Goal: Task Accomplishment & Management: Manage account settings

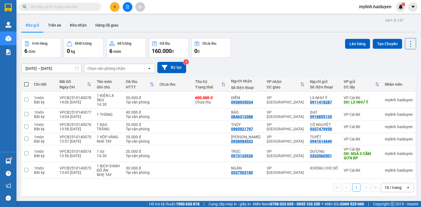
click at [69, 6] on input "text" at bounding box center [62, 7] width 65 height 6
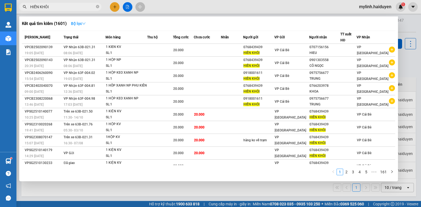
type input "HIỀN KHÔI"
click at [75, 21] on strong "Bộ lọc" at bounding box center [78, 23] width 15 height 4
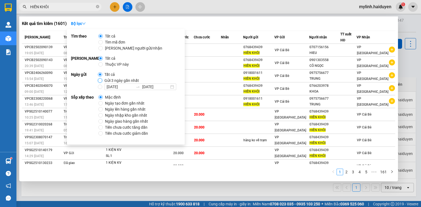
click at [98, 81] on input "Gửi 3 ngày gần nhất" at bounding box center [100, 80] width 4 height 4
radio input "true"
radio input "false"
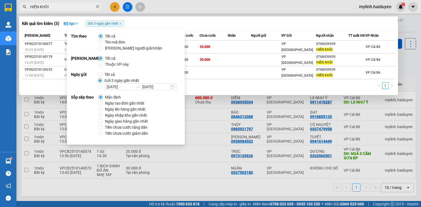
click at [79, 10] on span "HIỀN KHÔI" at bounding box center [60, 7] width 82 height 8
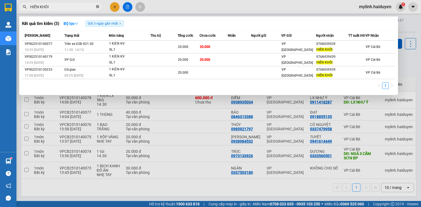
click at [97, 5] on icon "close-circle" at bounding box center [97, 6] width 3 height 3
type input "6328"
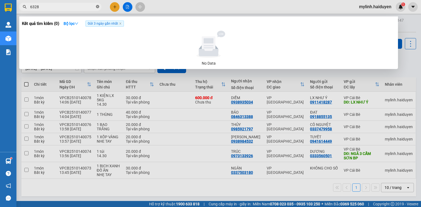
click at [97, 7] on icon "close-circle" at bounding box center [97, 6] width 3 height 3
click at [38, 8] on input "0779766328" at bounding box center [62, 7] width 65 height 6
click at [40, 7] on input "0779766328" at bounding box center [62, 7] width 65 height 6
click at [60, 9] on input "0779766328" at bounding box center [62, 7] width 65 height 6
type input "0779766328"
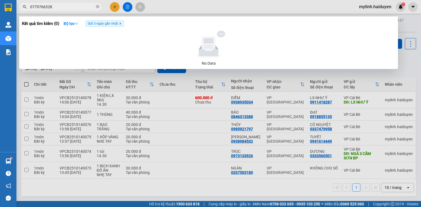
click at [121, 24] on icon "close" at bounding box center [120, 23] width 3 height 3
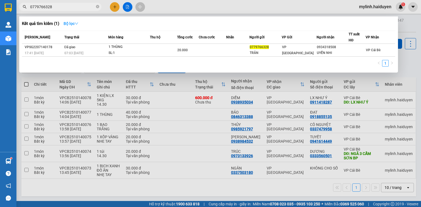
click at [67, 23] on strong "Bộ lọc" at bounding box center [71, 23] width 15 height 4
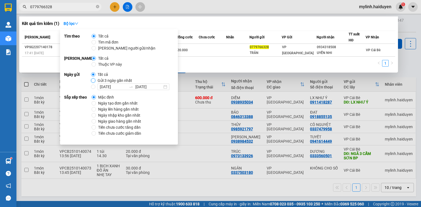
click at [93, 81] on input "Gửi 3 ngày gần nhất" at bounding box center [93, 80] width 4 height 4
radio input "true"
radio input "false"
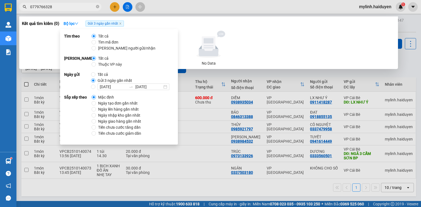
click at [91, 5] on input "0779766328" at bounding box center [62, 7] width 65 height 6
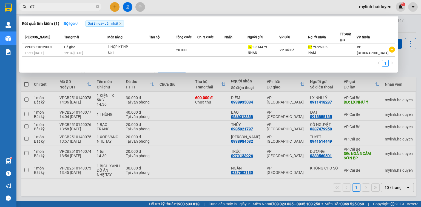
type input "0"
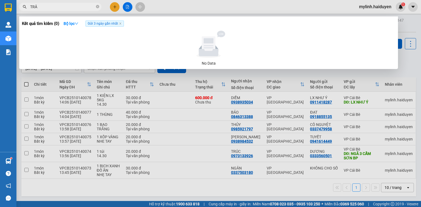
type input "TRÂN"
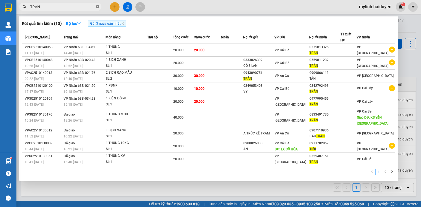
click at [97, 7] on icon "close-circle" at bounding box center [97, 6] width 3 height 3
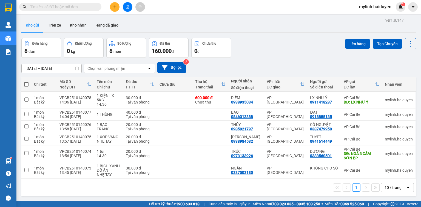
click at [78, 8] on input "text" at bounding box center [62, 7] width 65 height 6
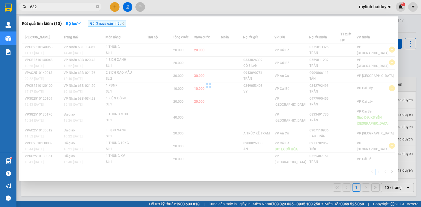
type input "6328"
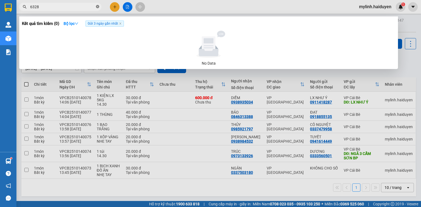
click at [98, 6] on icon "close-circle" at bounding box center [97, 6] width 3 height 3
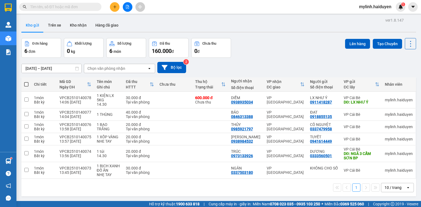
click at [60, 10] on input "text" at bounding box center [62, 7] width 65 height 6
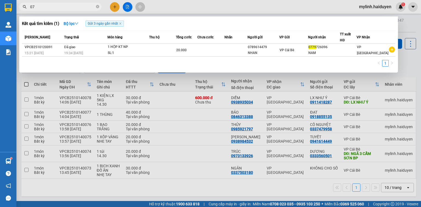
type input "0"
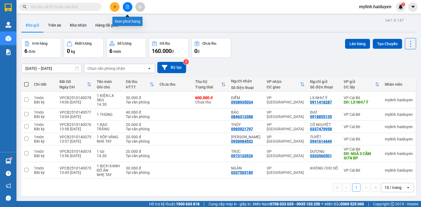
click at [125, 7] on button at bounding box center [128, 7] width 10 height 10
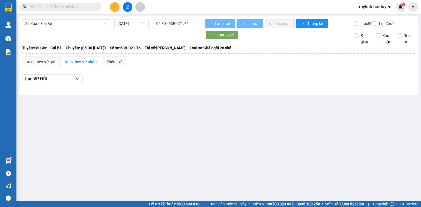
click at [63, 26] on span "Sài Gòn - Cái Bè" at bounding box center [65, 23] width 81 height 8
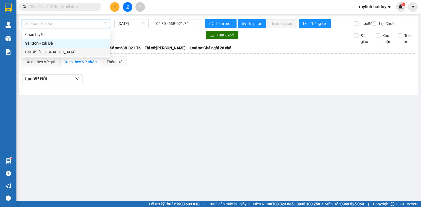
click at [48, 55] on div "Cái Bè - Sài Gòn" at bounding box center [66, 52] width 88 height 9
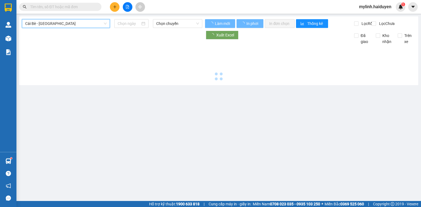
type input "[DATE]"
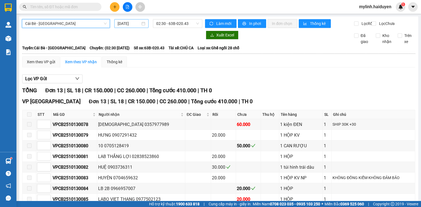
click at [130, 24] on input "[DATE]" at bounding box center [129, 24] width 22 height 6
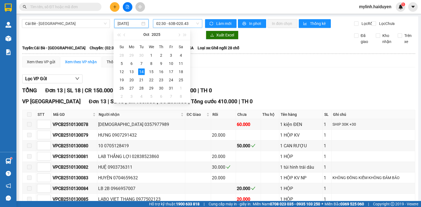
click at [171, 23] on span "02:30 - 63B-020.43" at bounding box center [177, 23] width 43 height 8
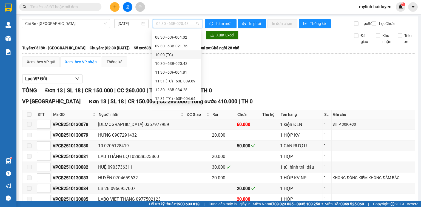
scroll to position [132, 0]
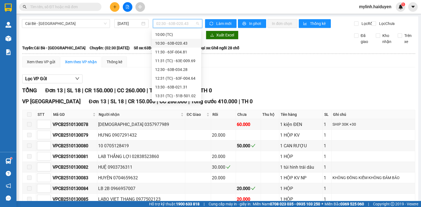
click at [172, 42] on div "10:30 - 63B-020.43" at bounding box center [176, 43] width 43 height 6
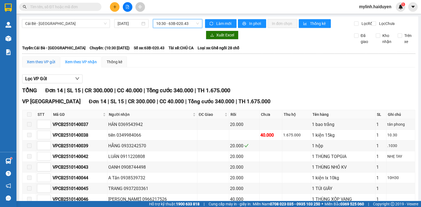
click at [45, 65] on div "Xem theo VP gửi" at bounding box center [41, 62] width 28 height 6
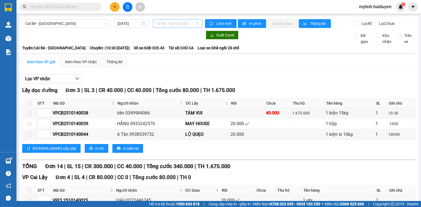
click at [170, 24] on span "10:30 - 63B-020.43" at bounding box center [177, 23] width 43 height 8
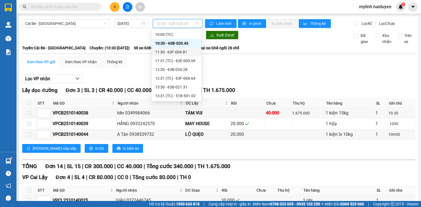
click at [171, 50] on div "11:30 - 63F-004.81" at bounding box center [176, 52] width 43 height 6
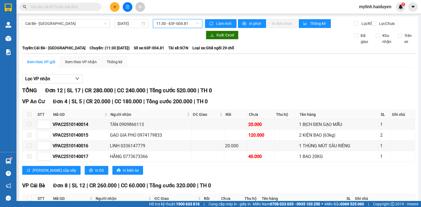
click at [166, 26] on span "11:30 - 63F-004.81" at bounding box center [177, 23] width 43 height 8
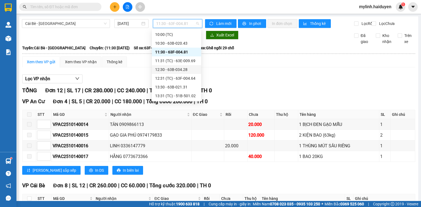
click at [170, 71] on div "12:30 - 63B-034.28" at bounding box center [176, 70] width 43 height 6
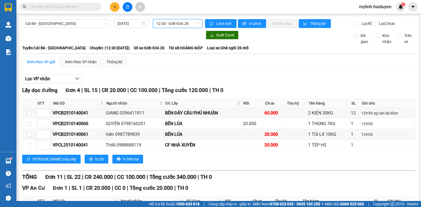
click at [166, 22] on span "12:30 - 63B-034.28" at bounding box center [177, 23] width 43 height 8
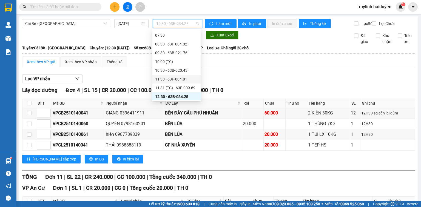
scroll to position [66, 0]
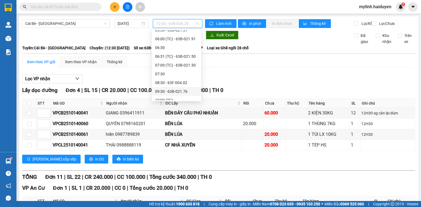
click at [173, 89] on div "09:30 - 63B-021.76" at bounding box center [176, 92] width 43 height 6
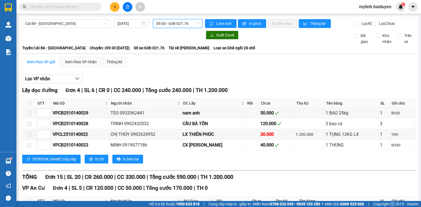
click at [57, 7] on input "text" at bounding box center [62, 7] width 65 height 6
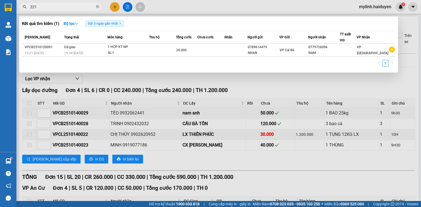
type input "2217"
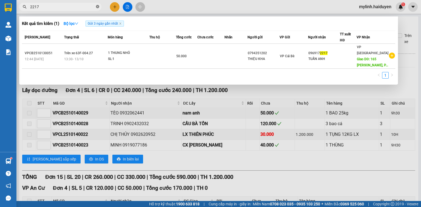
click at [97, 7] on icon "close-circle" at bounding box center [97, 6] width 3 height 3
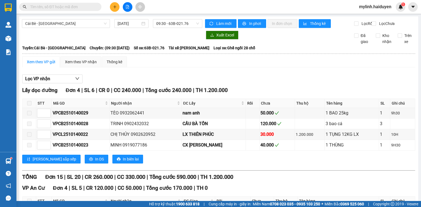
click at [67, 8] on input "text" at bounding box center [62, 7] width 65 height 6
click at [55, 6] on input "text" at bounding box center [62, 7] width 65 height 6
click at [68, 6] on input "text" at bounding box center [62, 7] width 65 height 6
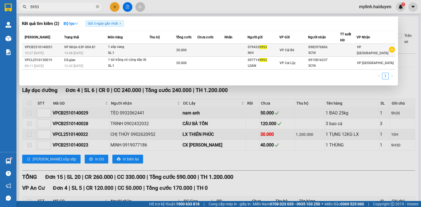
type input "5953"
click at [128, 49] on div "1 xôp vang" at bounding box center [128, 47] width 41 height 6
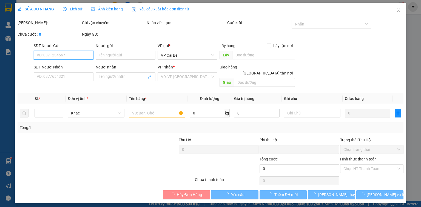
type input "0794335953"
type input "NHI"
type input "0982976866"
type input "SƠN"
type input "0"
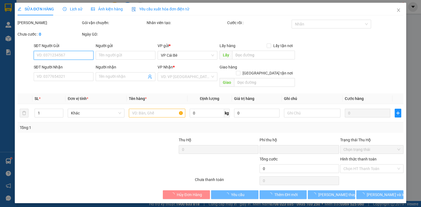
type input "20.000"
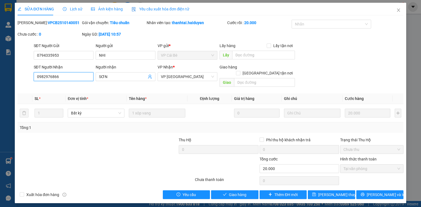
drag, startPoint x: 67, startPoint y: 78, endPoint x: 7, endPoint y: 91, distance: 60.9
click at [0, 93] on div "SỬA ĐƠN HÀNG Lịch sử Ảnh kiện hàng Yêu cầu xuất hóa đơn điện tử Total Paid Fee …" at bounding box center [210, 103] width 421 height 207
type input "0939580800"
drag, startPoint x: 116, startPoint y: 76, endPoint x: 87, endPoint y: 79, distance: 29.2
click at [87, 79] on div "SĐT Người Nhận 0939580800 Người nhận SƠN SƠN VP Nhận * VP Sài Gòn Giao hàng Gia…" at bounding box center [219, 76] width 373 height 25
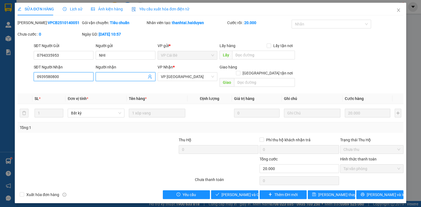
click at [50, 79] on input "0939580800" at bounding box center [64, 76] width 60 height 9
type input "0939850800"
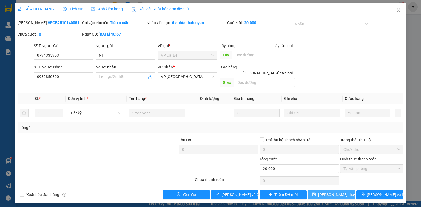
click at [337, 192] on span "[PERSON_NAME] thay đổi" at bounding box center [341, 195] width 44 height 6
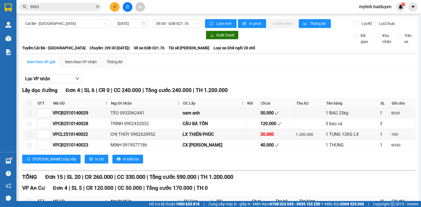
click at [54, 5] on input "5953" at bounding box center [62, 7] width 65 height 6
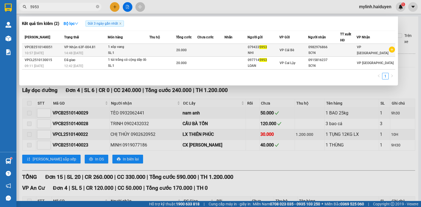
click at [157, 54] on td at bounding box center [163, 50] width 27 height 13
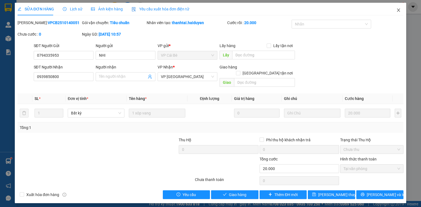
click at [398, 12] on icon "close" at bounding box center [399, 10] width 4 height 4
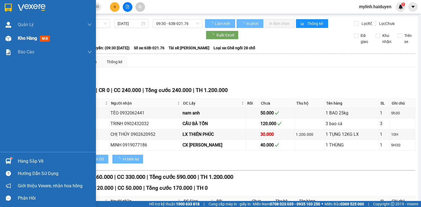
click at [14, 40] on div "Kho hàng mới" at bounding box center [48, 39] width 96 height 14
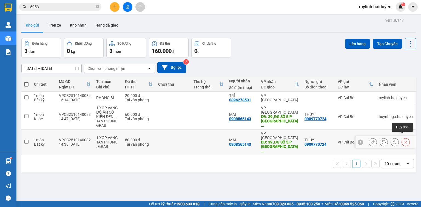
click at [404, 140] on icon at bounding box center [406, 142] width 4 height 4
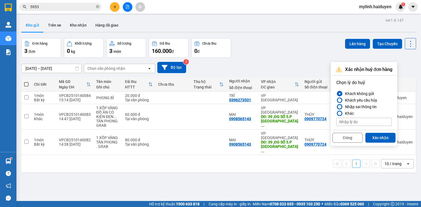
click at [341, 106] on div at bounding box center [340, 107] width 4 height 4
click at [337, 107] on input "Nhập sai thông tin" at bounding box center [337, 107] width 0 height 0
click at [381, 139] on button "Xác nhận" at bounding box center [381, 138] width 30 height 10
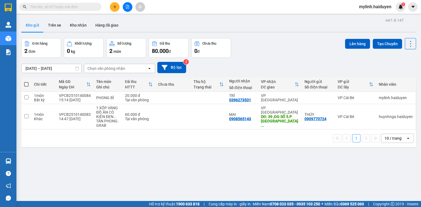
click at [56, 9] on input "text" at bounding box center [62, 7] width 65 height 6
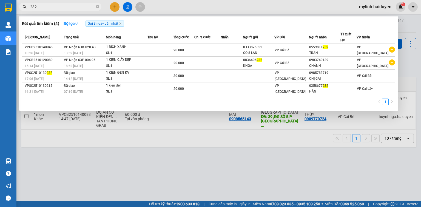
type input "232"
click at [98, 6] on icon "close-circle" at bounding box center [97, 6] width 3 height 3
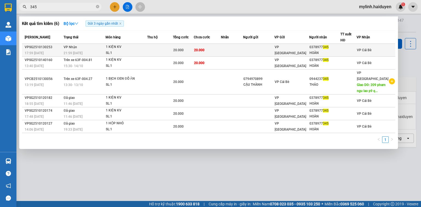
type input "345"
click at [116, 49] on div "1 KIỆN KV" at bounding box center [126, 47] width 41 height 6
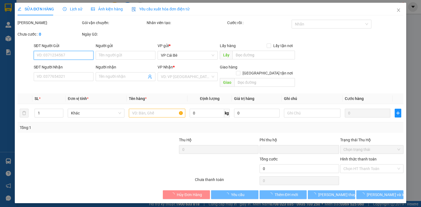
type input "0378977345"
type input "HOÀN"
type input "0"
type input "20.000"
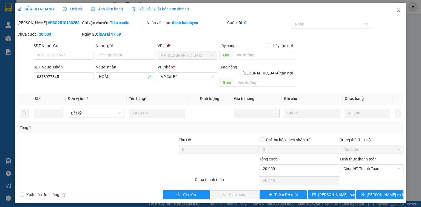
click at [400, 9] on icon "close" at bounding box center [399, 10] width 3 height 3
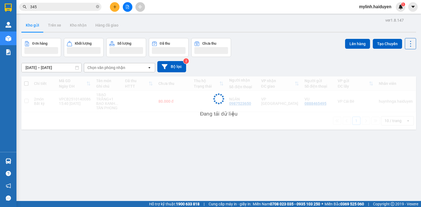
click at [67, 9] on input "345" at bounding box center [62, 7] width 65 height 6
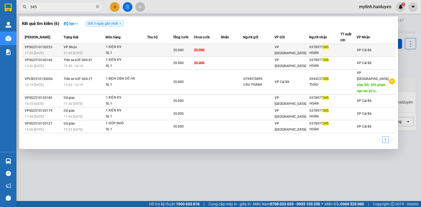
click at [126, 50] on div "SL: 1" at bounding box center [126, 53] width 41 height 6
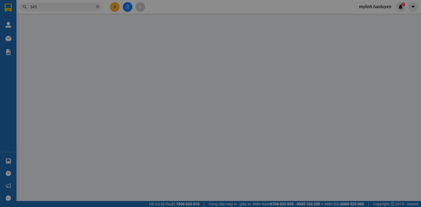
type input "0378977345"
type input "HOÀN"
type input "0"
type input "20.000"
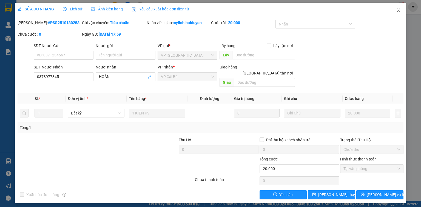
click at [399, 10] on icon "close" at bounding box center [399, 10] width 4 height 4
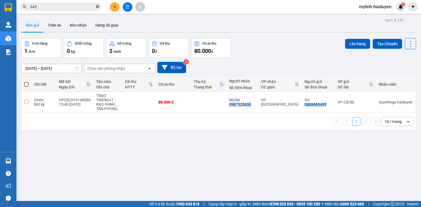
click at [99, 7] on icon "close-circle" at bounding box center [97, 6] width 3 height 3
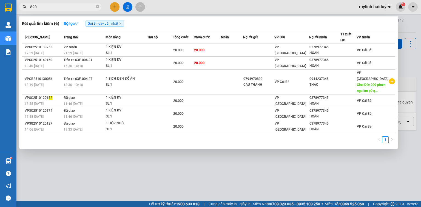
type input "8202"
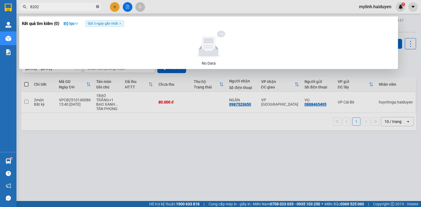
click at [97, 7] on icon "close-circle" at bounding box center [97, 6] width 3 height 3
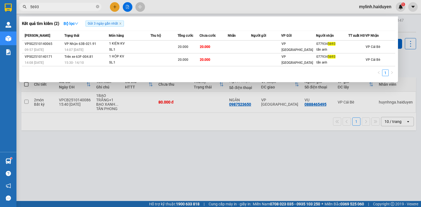
type input "5693"
click at [98, 5] on icon "close-circle" at bounding box center [97, 6] width 3 height 3
type input "6981"
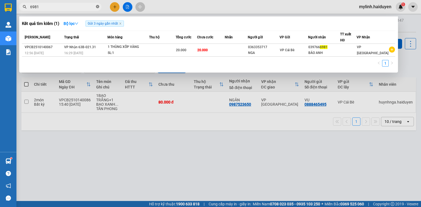
click at [97, 8] on icon "close-circle" at bounding box center [97, 6] width 3 height 3
type input "5693"
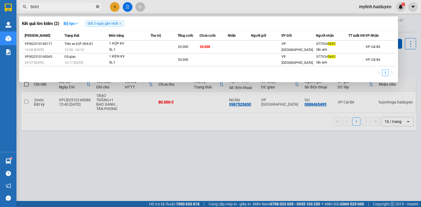
click at [98, 7] on icon "close-circle" at bounding box center [97, 6] width 3 height 3
type input "232"
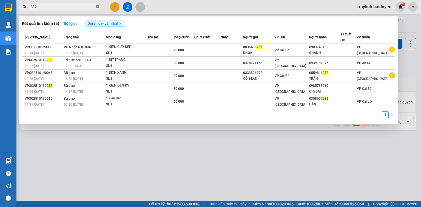
click at [97, 7] on icon "close-circle" at bounding box center [97, 6] width 3 height 3
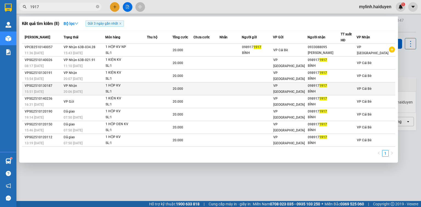
type input "1917"
click at [147, 89] on div "SL: 1" at bounding box center [126, 92] width 41 height 6
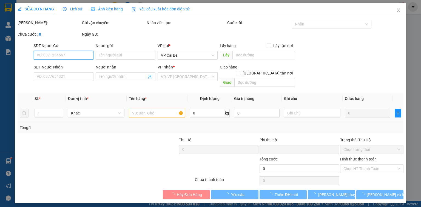
type input "0989171917"
type input "BÌNH"
type input "0"
type input "20.000"
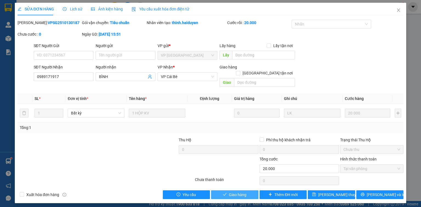
click at [239, 192] on span "Giao hàng" at bounding box center [238, 195] width 18 height 6
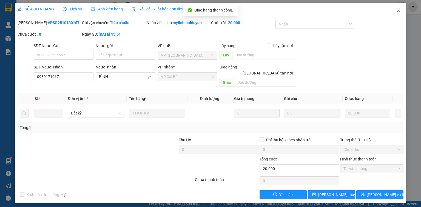
click at [401, 8] on span "Close" at bounding box center [398, 10] width 15 height 15
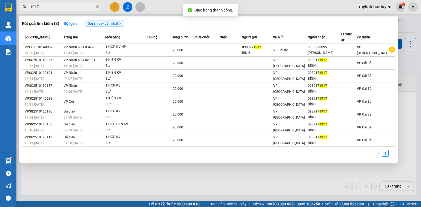
click at [53, 7] on input "1917" at bounding box center [62, 7] width 65 height 6
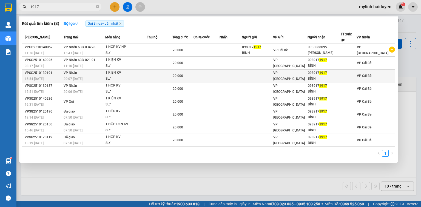
click at [116, 76] on div "SL: 1" at bounding box center [126, 79] width 41 height 6
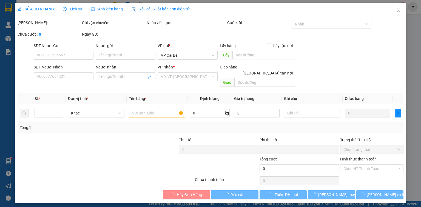
type input "0989171917"
type input "BÌNH"
type input "0"
type input "20.000"
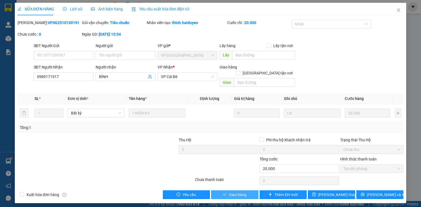
click at [238, 192] on span "Giao hàng" at bounding box center [238, 195] width 18 height 6
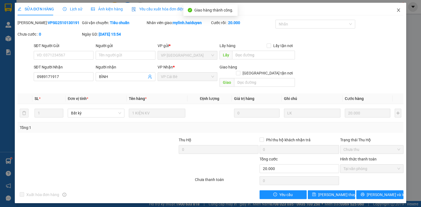
click at [401, 7] on span "Close" at bounding box center [398, 10] width 15 height 15
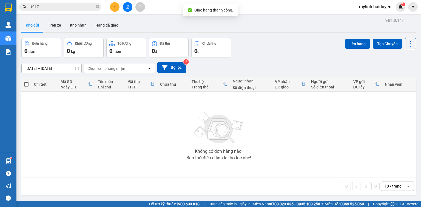
click at [56, 7] on input "1917" at bounding box center [62, 7] width 65 height 6
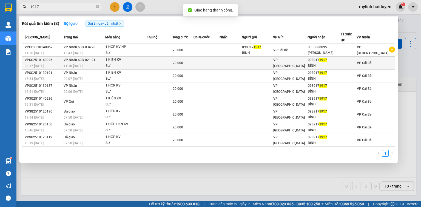
click at [125, 63] on div "SL: 1" at bounding box center [126, 66] width 41 height 6
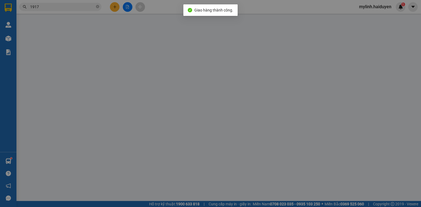
type input "0989171917"
type input "BÌNH"
type input "0"
type input "20.000"
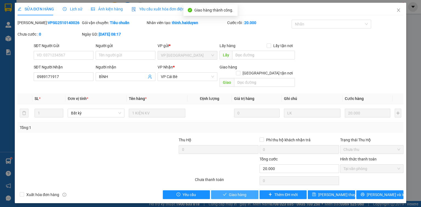
click at [233, 192] on span "Giao hàng" at bounding box center [238, 195] width 18 height 6
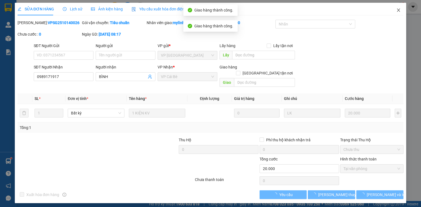
click at [400, 8] on span "Close" at bounding box center [398, 10] width 15 height 15
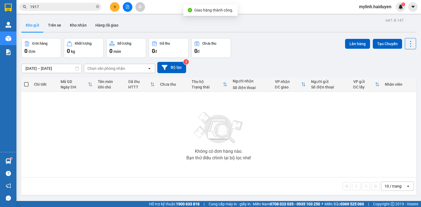
click at [66, 6] on input "1917" at bounding box center [62, 7] width 65 height 6
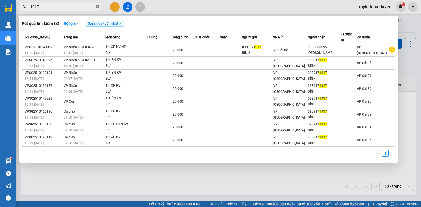
click at [97, 7] on icon "close-circle" at bounding box center [97, 6] width 3 height 3
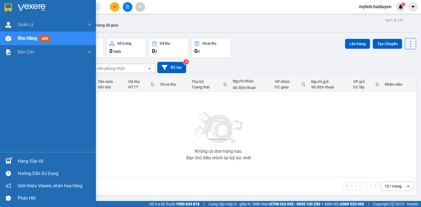
click at [21, 156] on div "Hàng sắp về" at bounding box center [48, 161] width 96 height 12
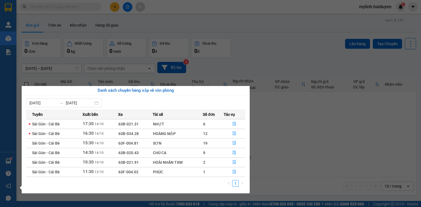
click at [275, 134] on section "Kết quả tìm kiếm ( 8 ) Bộ lọc Gửi 3 ngày gần nhất Mã ĐH Trạng thái Món hàng Thu…" at bounding box center [210, 103] width 421 height 207
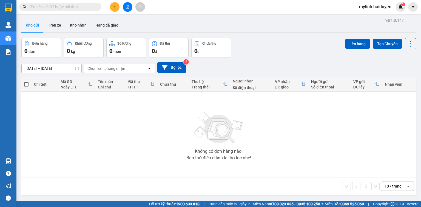
click at [63, 8] on input "text" at bounding box center [62, 7] width 65 height 6
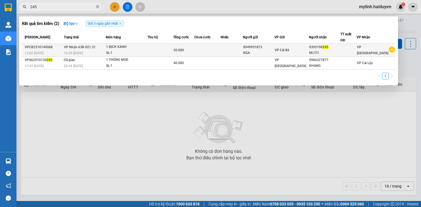
type input "245"
click at [141, 51] on div "SL: 1" at bounding box center [126, 53] width 41 height 6
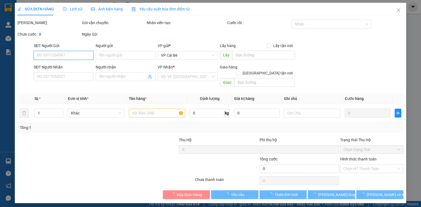
type input "0949951873"
type input "NGA"
type input "0395198245"
type input "MƯỜI"
type input "0"
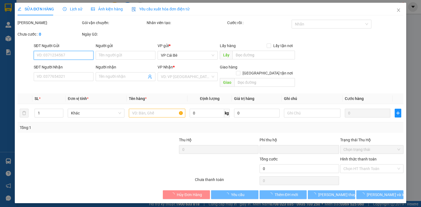
type input "20.000"
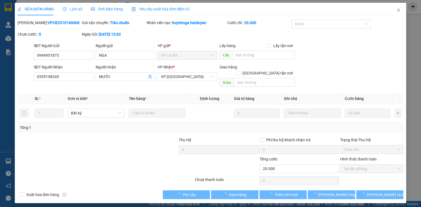
click at [334, 56] on div "SĐT Người Gửi 0949951873 0949951873 Người gửi NGA VP gửi * VP [PERSON_NAME] Lấy…" at bounding box center [219, 52] width 373 height 19
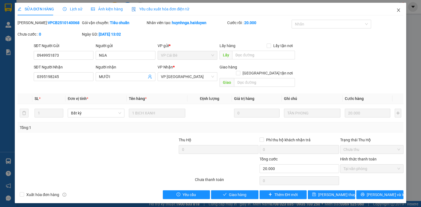
click at [398, 9] on icon "close" at bounding box center [399, 10] width 3 height 3
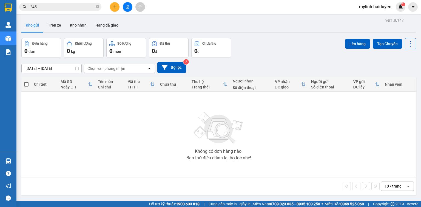
click at [65, 8] on input "245" at bounding box center [62, 7] width 65 height 6
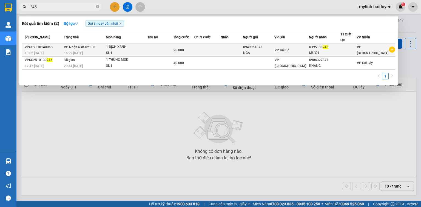
click at [147, 47] on div "1 BỊCH XANH" at bounding box center [126, 47] width 41 height 6
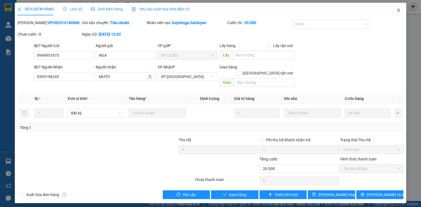
click at [399, 12] on icon "close" at bounding box center [399, 10] width 4 height 4
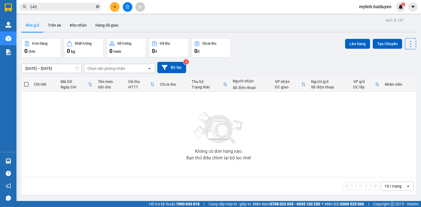
click at [98, 5] on icon "close-circle" at bounding box center [97, 6] width 3 height 3
click at [81, 8] on input "text" at bounding box center [62, 7] width 65 height 6
click at [35, 8] on input "text" at bounding box center [62, 7] width 65 height 6
click at [73, 7] on input "text" at bounding box center [62, 7] width 65 height 6
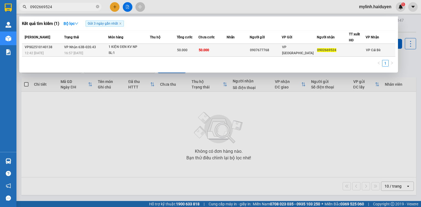
type input "0902669524"
click at [123, 51] on div "SL: 1" at bounding box center [129, 53] width 41 height 6
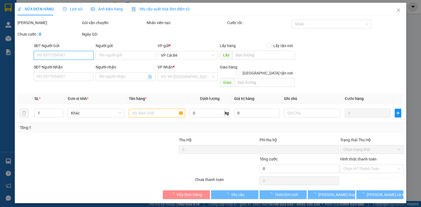
type input "0907677768"
type input "0902669524"
type input "0"
type input "50.000"
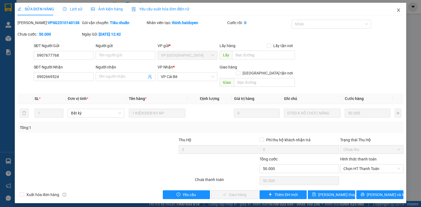
click at [399, 11] on icon "close" at bounding box center [399, 10] width 3 height 3
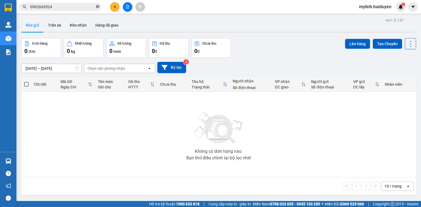
click at [97, 6] on icon "close-circle" at bounding box center [97, 6] width 3 height 3
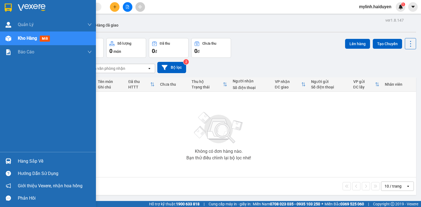
drag, startPoint x: 35, startPoint y: 158, endPoint x: 41, endPoint y: 157, distance: 6.4
click at [35, 158] on div "Hàng sắp về" at bounding box center [55, 161] width 74 height 8
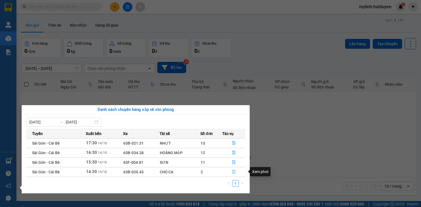
click at [234, 172] on icon "file-done" at bounding box center [234, 172] width 4 height 4
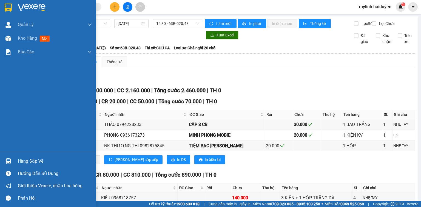
click at [24, 162] on div "Hàng sắp về" at bounding box center [55, 161] width 74 height 8
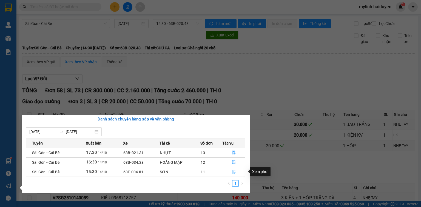
click at [233, 171] on icon "file-done" at bounding box center [234, 172] width 4 height 4
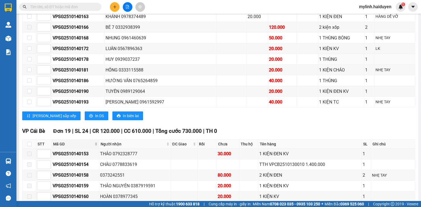
scroll to position [263, 0]
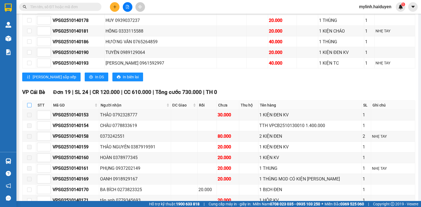
click at [29, 108] on input "checkbox" at bounding box center [29, 105] width 4 height 4
checkbox input "true"
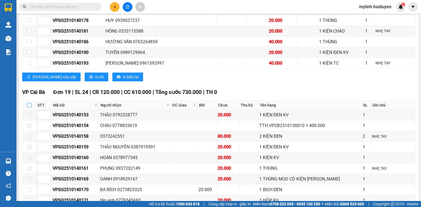
checkbox input "true"
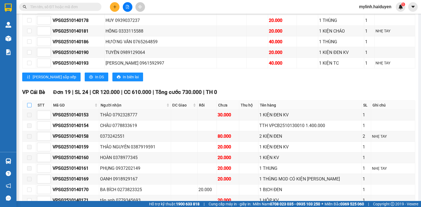
checkbox input "true"
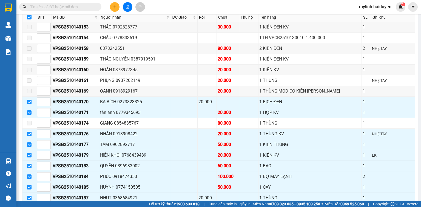
scroll to position [351, 0]
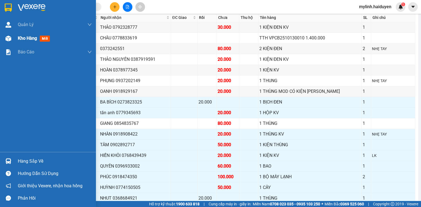
click at [21, 39] on span "Kho hàng" at bounding box center [27, 38] width 19 height 5
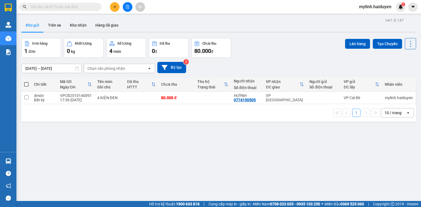
click at [74, 8] on input "text" at bounding box center [62, 7] width 65 height 6
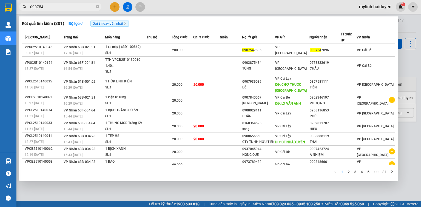
type input "0907547"
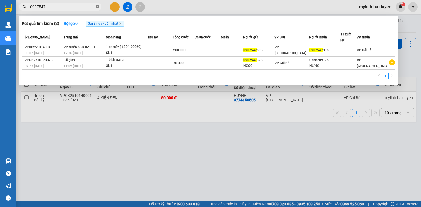
click at [97, 7] on icon "close-circle" at bounding box center [97, 6] width 3 height 3
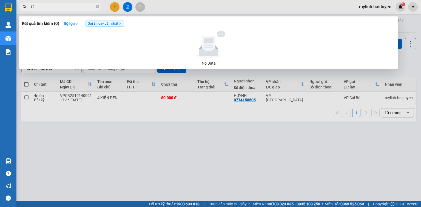
type input "1"
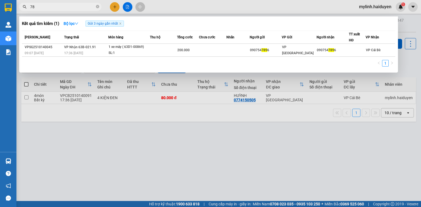
type input "7"
type input "157"
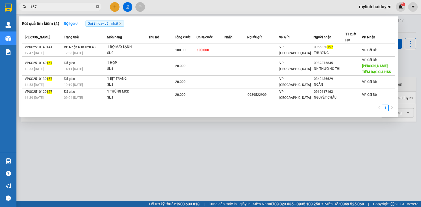
click at [98, 7] on icon "close-circle" at bounding box center [97, 6] width 3 height 3
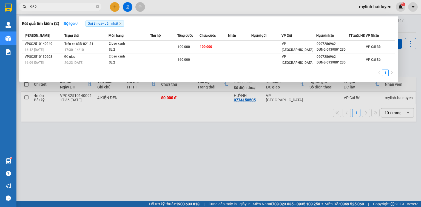
type input "962"
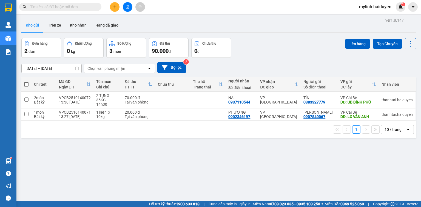
click at [61, 7] on input "text" at bounding box center [62, 7] width 65 height 6
